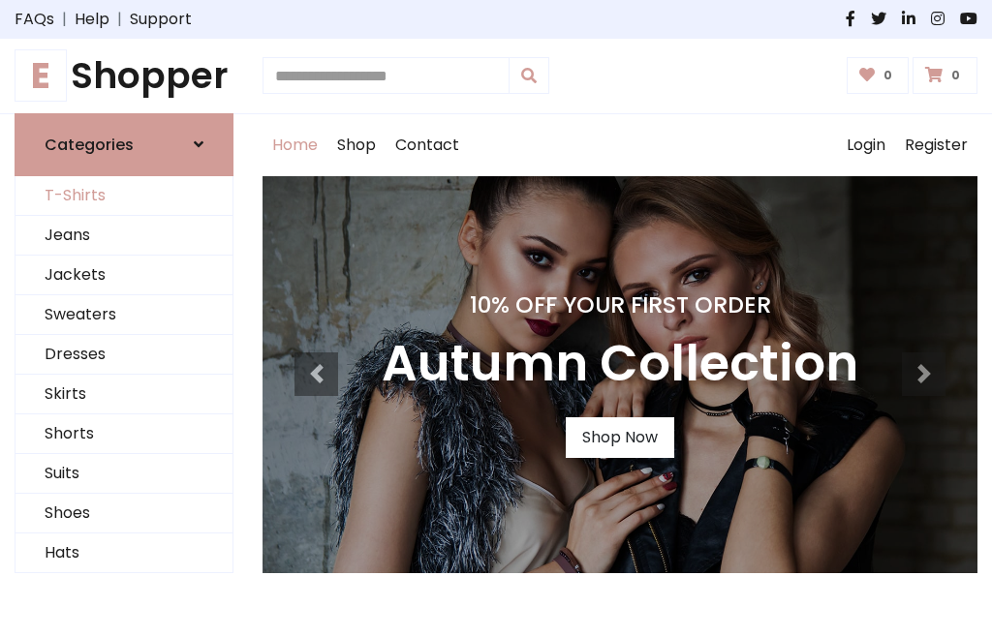
click at [124, 196] on link "T-Shirts" at bounding box center [123, 196] width 217 height 40
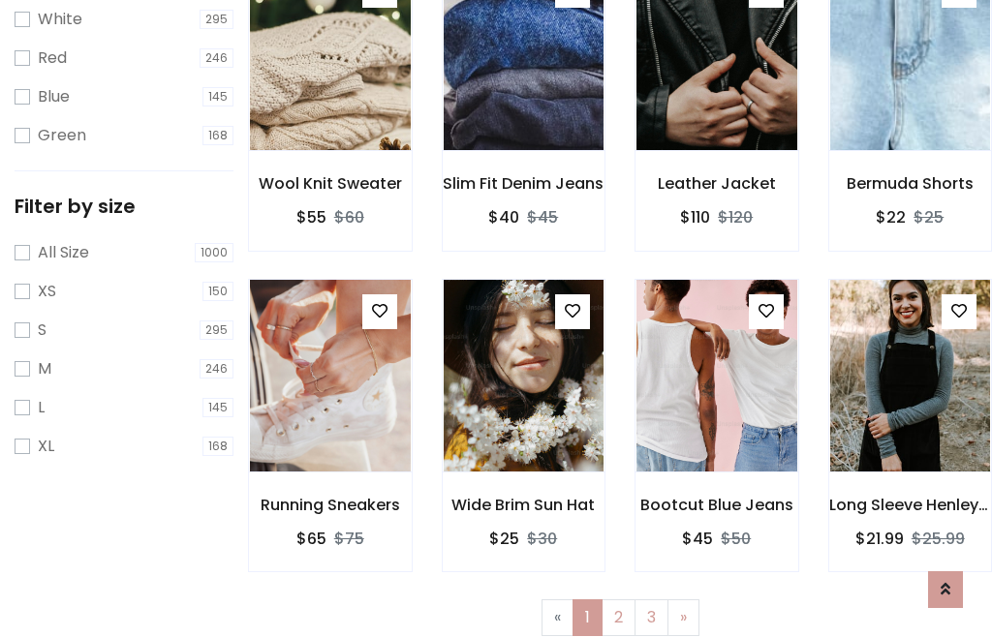
scroll to position [35, 0]
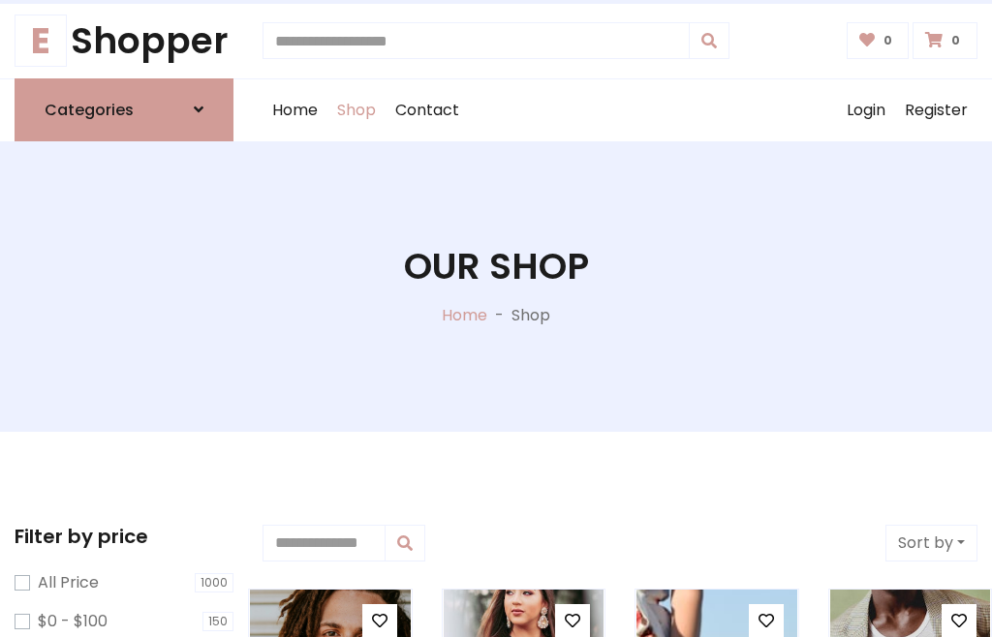
click at [496, 286] on h1 "Our Shop" at bounding box center [496, 267] width 185 height 44
click at [620, 109] on div "Home Shop Contact Log out Login Register" at bounding box center [619, 110] width 715 height 62
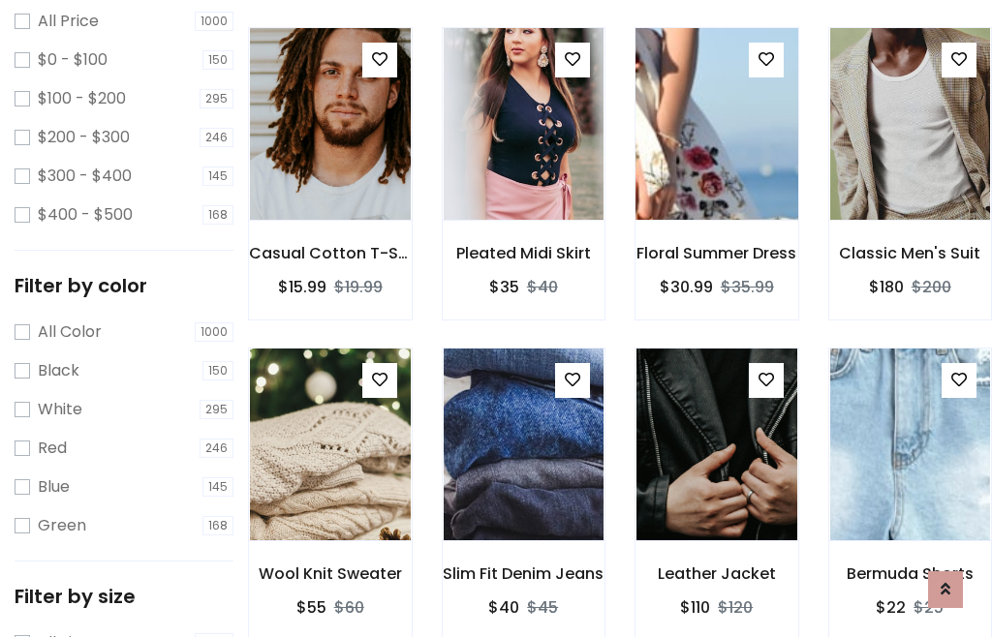
click at [716, 159] on img at bounding box center [716, 124] width 193 height 465
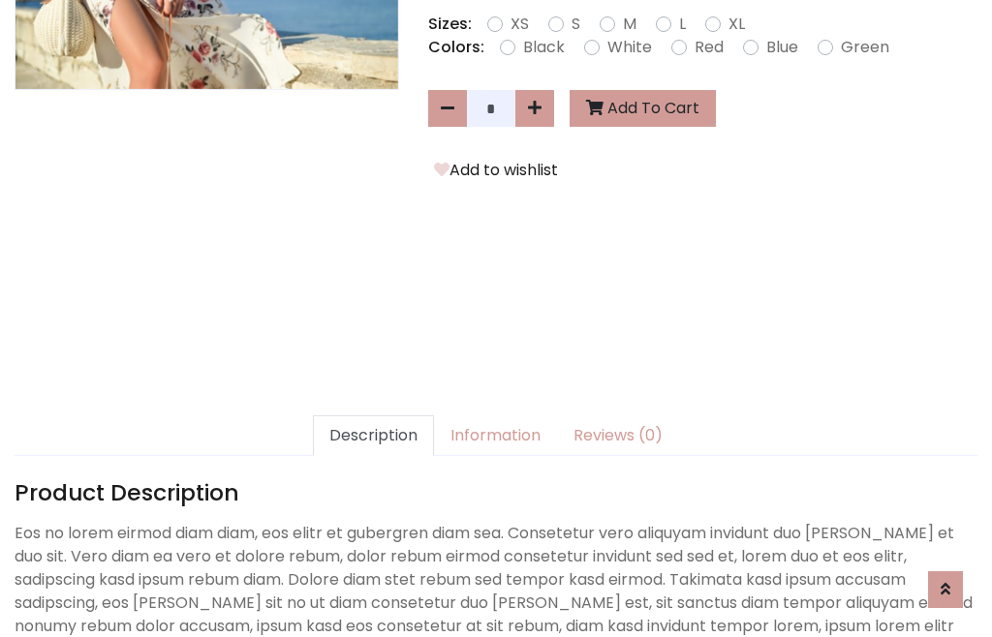
scroll to position [474, 0]
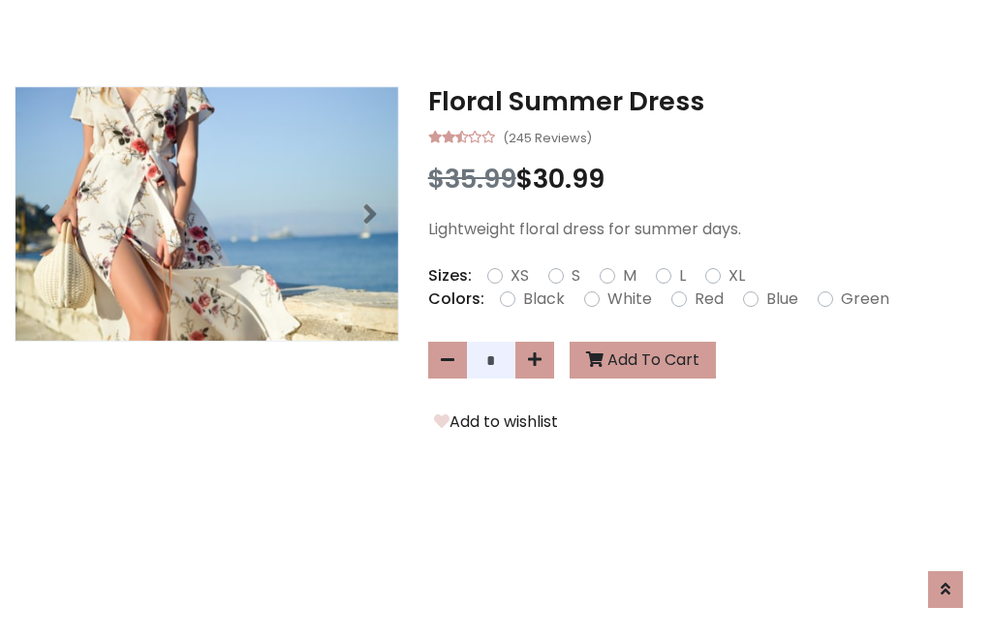
click at [702, 101] on h3 "Floral Summer Dress" at bounding box center [702, 101] width 549 height 31
